Goal: Task Accomplishment & Management: Manage account settings

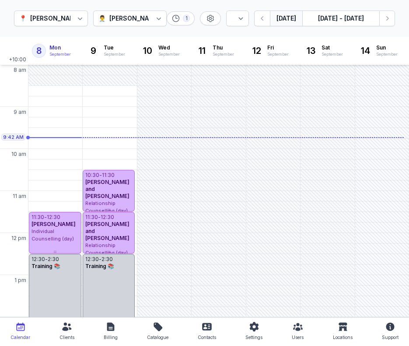
select select "week"
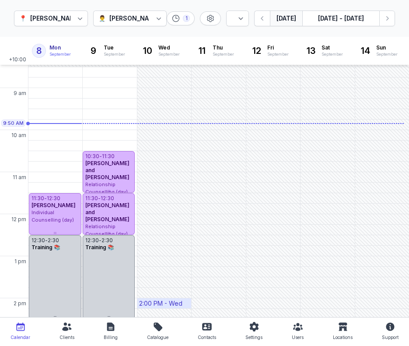
scroll to position [18, 0]
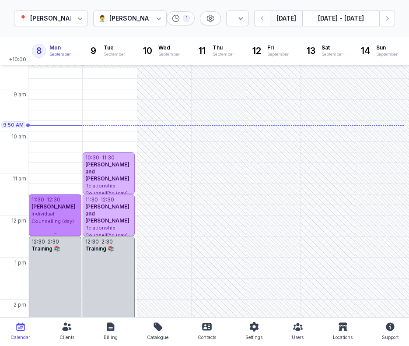
click at [64, 217] on div "Individual Counselling (day)" at bounding box center [55, 217] width 47 height 14
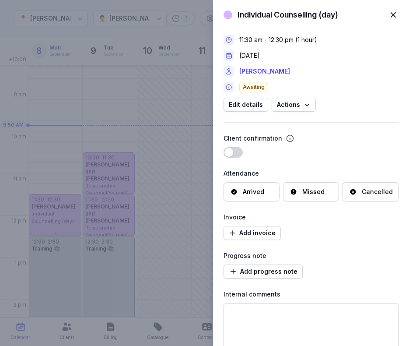
scroll to position [0, 0]
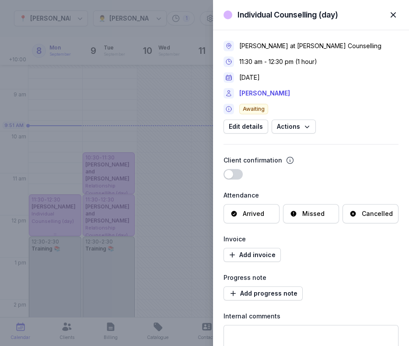
click at [395, 16] on span "button" at bounding box center [393, 14] width 19 height 19
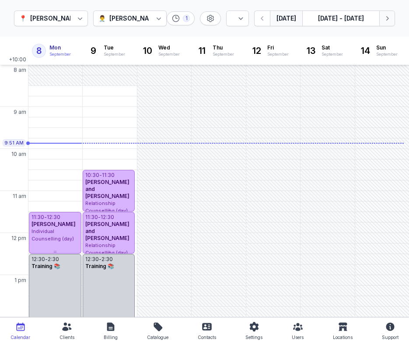
click at [389, 21] on icon "button" at bounding box center [387, 18] width 9 height 9
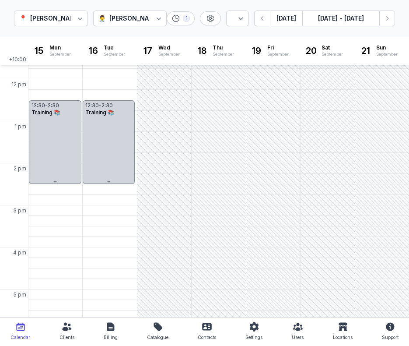
scroll to position [148, 0]
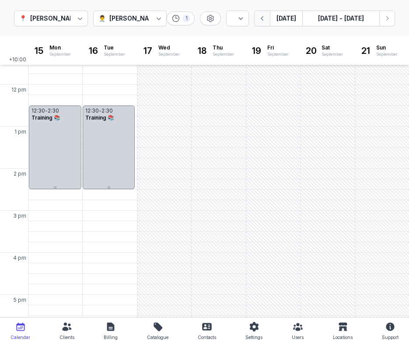
click at [264, 22] on icon "button" at bounding box center [262, 18] width 9 height 9
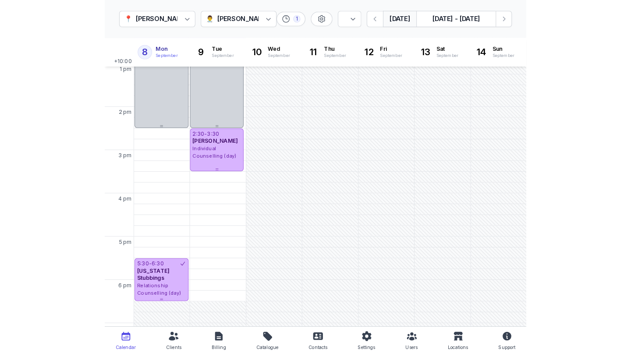
scroll to position [212, 0]
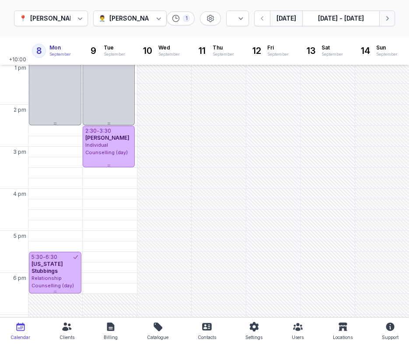
click at [385, 22] on icon "button" at bounding box center [387, 18] width 9 height 9
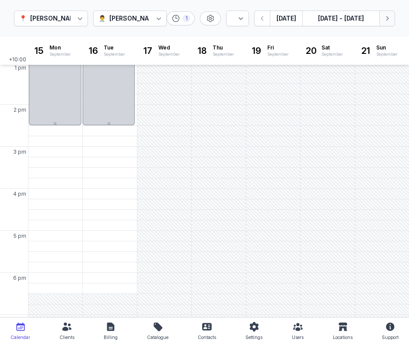
click at [385, 22] on icon "button" at bounding box center [387, 18] width 9 height 9
click at [266, 21] on icon "button" at bounding box center [262, 18] width 9 height 9
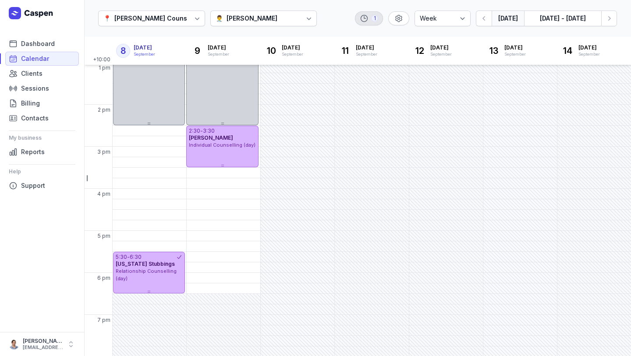
click at [364, 19] on icon at bounding box center [364, 18] width 9 height 9
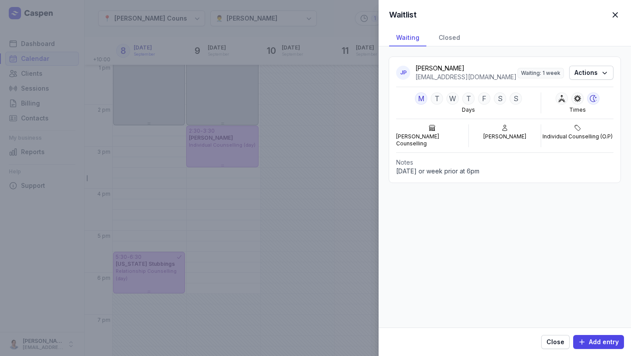
click at [409, 13] on span "button" at bounding box center [614, 14] width 19 height 19
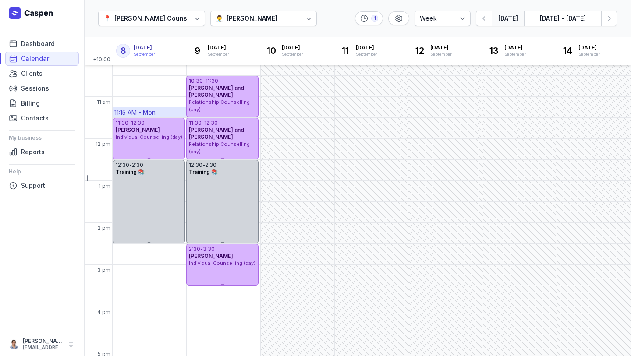
scroll to position [96, 0]
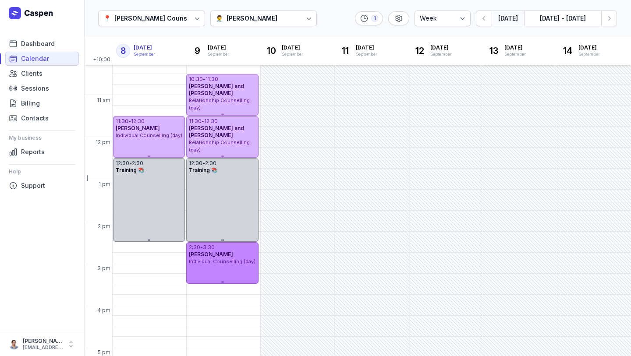
click at [245, 279] on div "2:30 - 3:30 Tim Stanley Individual Counselling (day)" at bounding box center [222, 263] width 72 height 42
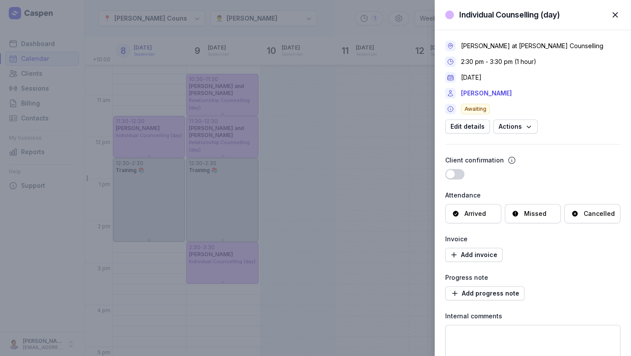
click at [169, 40] on div "Individual Counselling (day) Close panel Charlee Manaley at Courtney Mac Counse…" at bounding box center [315, 178] width 631 height 356
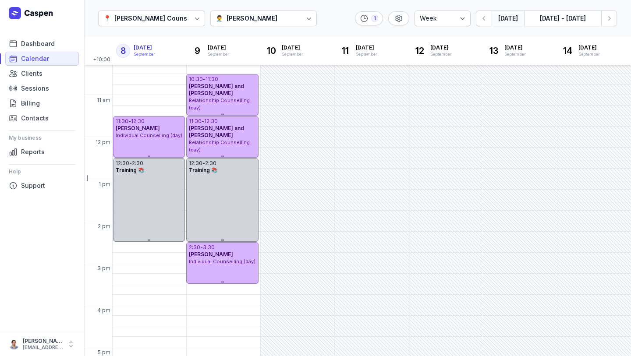
drag, startPoint x: 123, startPoint y: 66, endPoint x: 148, endPoint y: 49, distance: 30.2
click at [148, 49] on div "+10:00 8 Monday Mon September 9 Tuesday Tue September 10 Wednesday Wed Septembe…" at bounding box center [357, 196] width 547 height 319
click at [37, 74] on span "Clients" at bounding box center [31, 73] width 21 height 11
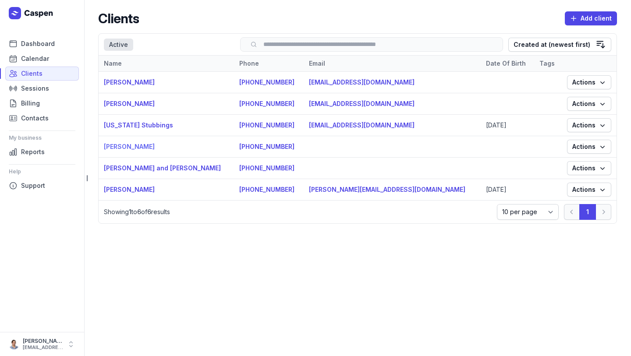
click at [121, 145] on link "Tim Stanley" at bounding box center [129, 146] width 51 height 7
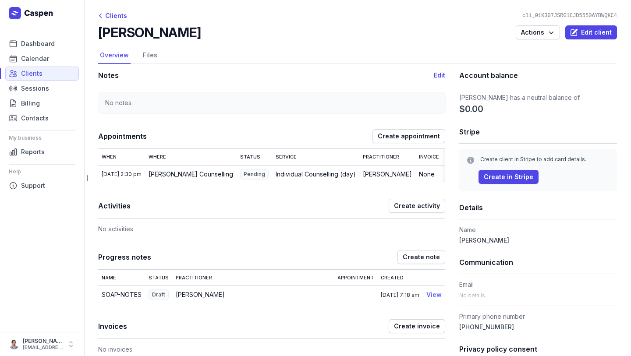
click at [409, 298] on link "View" at bounding box center [433, 294] width 15 height 7
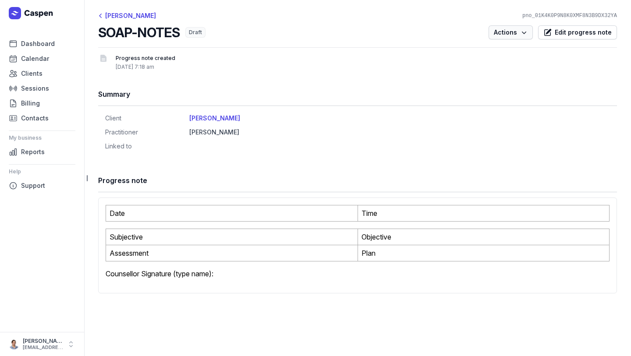
click at [409, 30] on icon "button" at bounding box center [523, 32] width 9 height 9
click at [409, 71] on button "Archive note" at bounding box center [483, 67] width 98 height 12
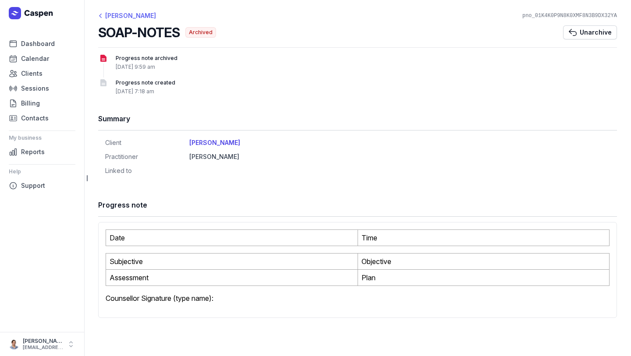
click at [115, 14] on div "Tim Stanley" at bounding box center [127, 16] width 58 height 11
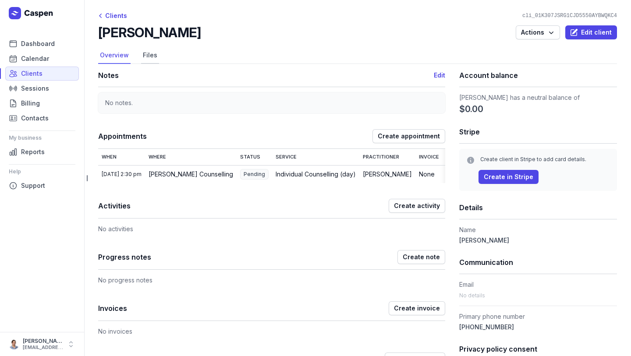
click at [144, 54] on link "Files" at bounding box center [150, 55] width 18 height 17
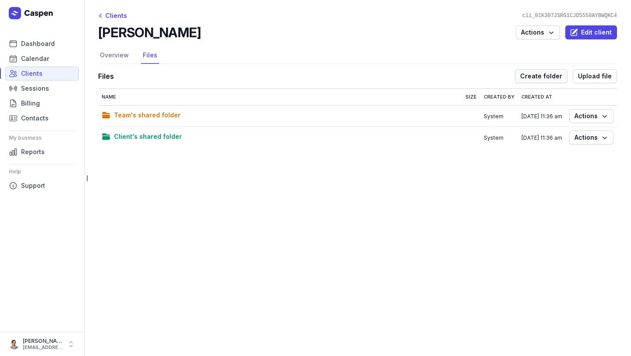
click at [409, 79] on span "Create folder" at bounding box center [541, 76] width 42 height 11
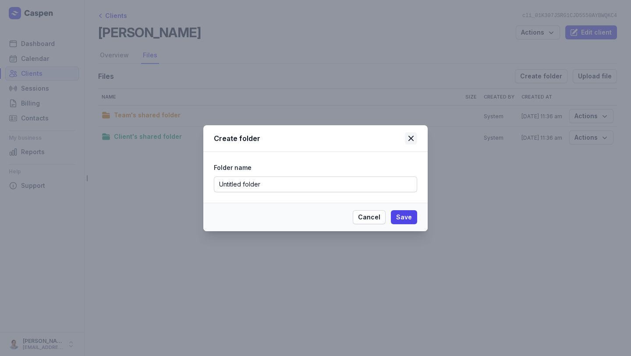
click at [409, 141] on icon at bounding box center [411, 138] width 11 height 11
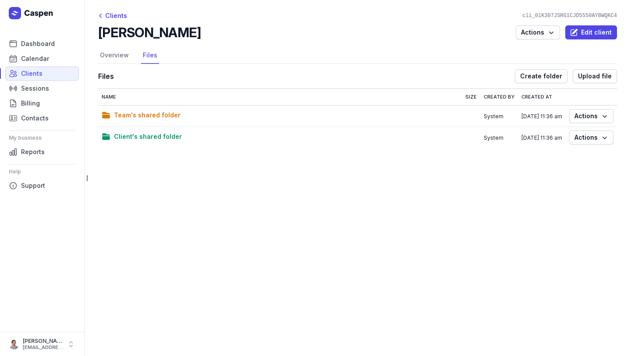
click at [183, 266] on main "Clients cli_01K307JSRG1CJD5550AYBWQKC4 Tim Stanley Actions Edit client Select a…" at bounding box center [357, 178] width 547 height 356
click at [108, 55] on link "Overview" at bounding box center [114, 55] width 32 height 17
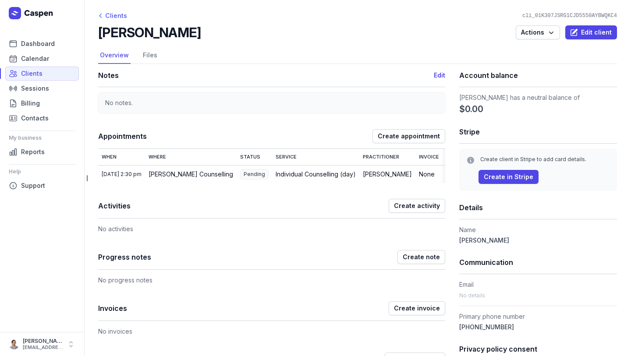
click at [113, 15] on div "Clients" at bounding box center [112, 16] width 29 height 11
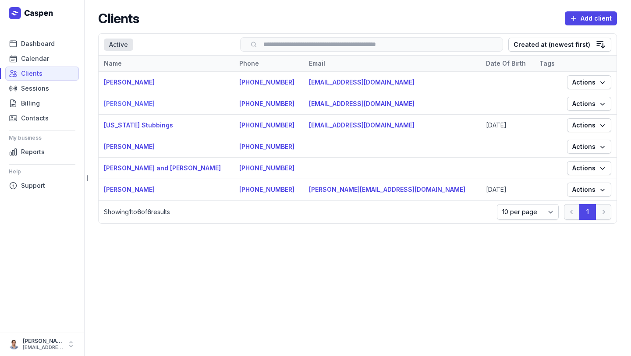
click at [133, 104] on link "Melissa Gale" at bounding box center [129, 103] width 51 height 7
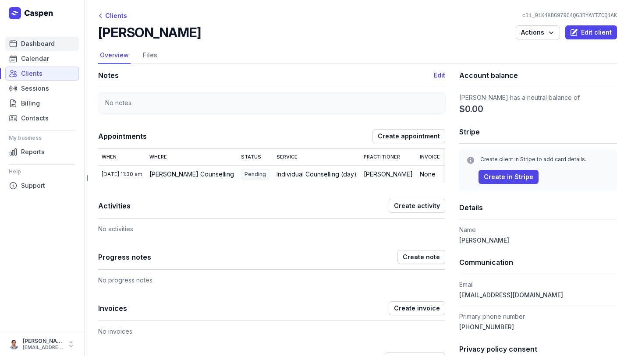
click at [28, 40] on span "Dashboard" at bounding box center [38, 44] width 34 height 11
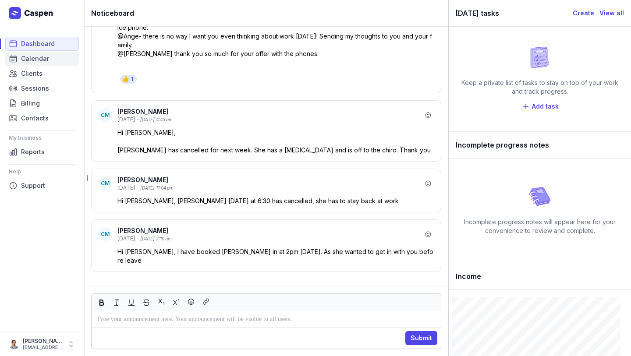
click at [28, 55] on span "Calendar" at bounding box center [35, 58] width 28 height 11
select select "week"
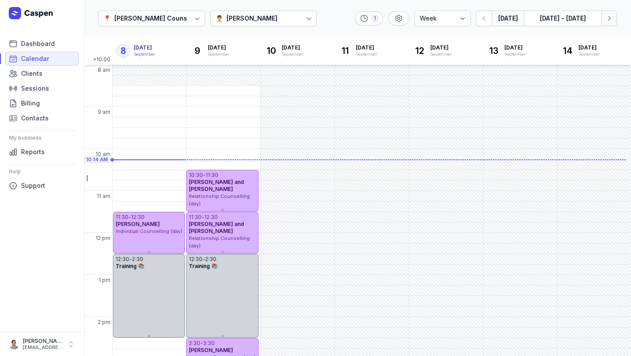
click at [409, 22] on button "Next week" at bounding box center [609, 19] width 16 height 16
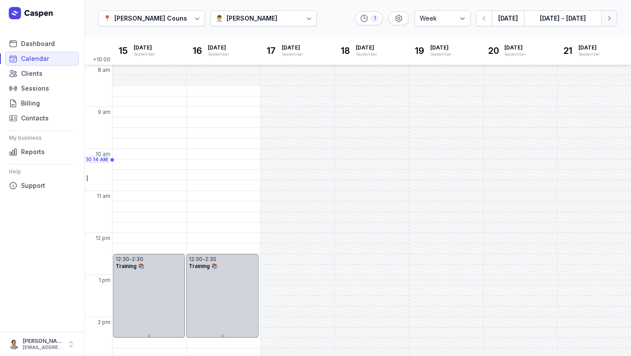
click at [409, 22] on icon "button" at bounding box center [608, 18] width 9 height 9
click at [321, 12] on div "📍 Courtney Mac Counselling 👨‍⚕️ Charlee Manaley 1 Day 3 days Work week Week Tod…" at bounding box center [357, 18] width 547 height 37
click at [40, 45] on span "Dashboard" at bounding box center [38, 44] width 34 height 11
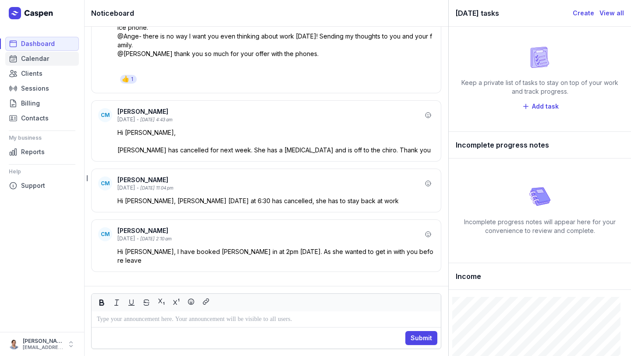
click at [32, 63] on span "Calendar" at bounding box center [35, 58] width 28 height 11
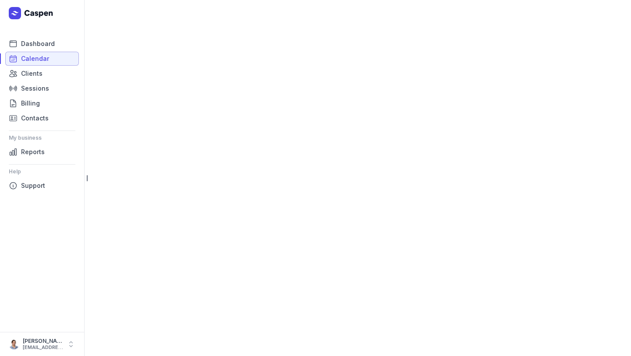
select select "week"
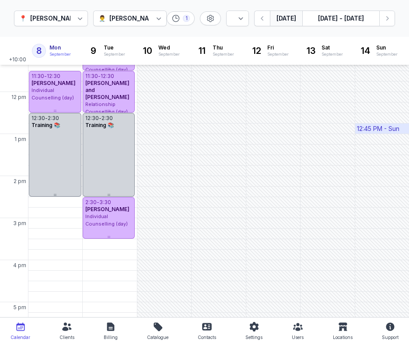
scroll to position [109, 0]
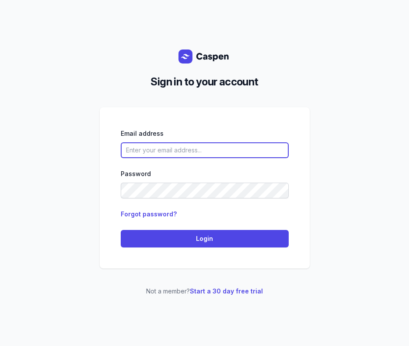
click at [164, 153] on input "email" at bounding box center [205, 150] width 168 height 16
type input "[EMAIL_ADDRESS][DOMAIN_NAME]"
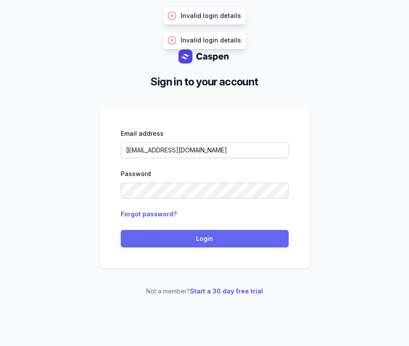
click at [164, 238] on span "Login" at bounding box center [205, 238] width 158 height 11
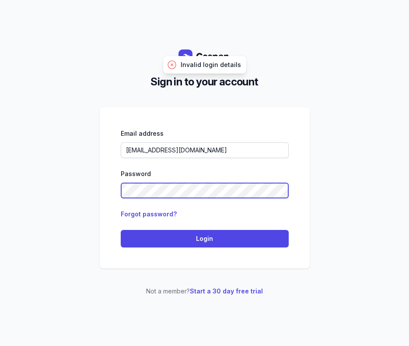
click at [25, 199] on div "Sign in to your account Email address charlee@courtneymaccounselling.com.au Pas…" at bounding box center [204, 173] width 409 height 346
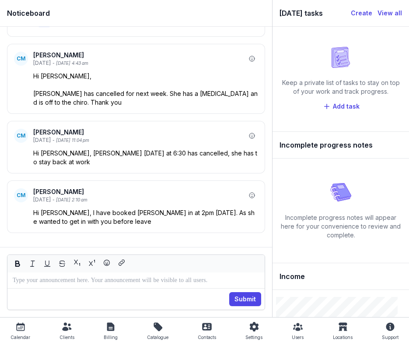
click at [21, 334] on div "Calendar" at bounding box center [21, 337] width 20 height 11
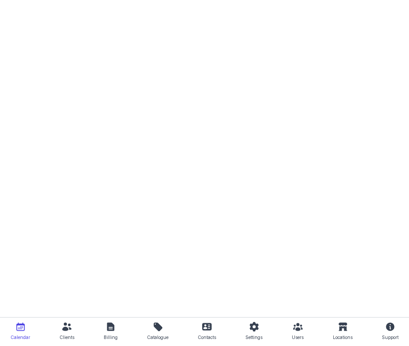
select select "week"
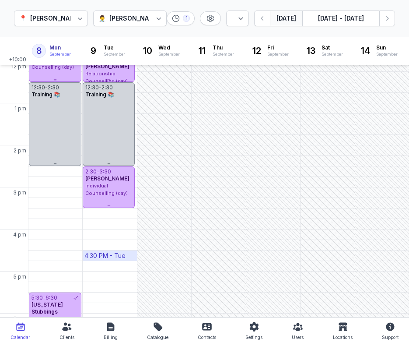
scroll to position [173, 0]
